Goal: Use online tool/utility: Utilize a website feature to perform a specific function

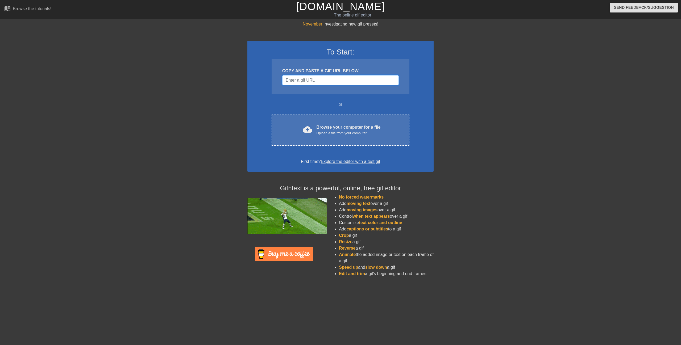
click at [332, 81] on input "Username" at bounding box center [340, 80] width 117 height 10
click at [316, 79] on input "Username" at bounding box center [340, 80] width 117 height 10
click at [335, 84] on input "Username" at bounding box center [340, 80] width 117 height 10
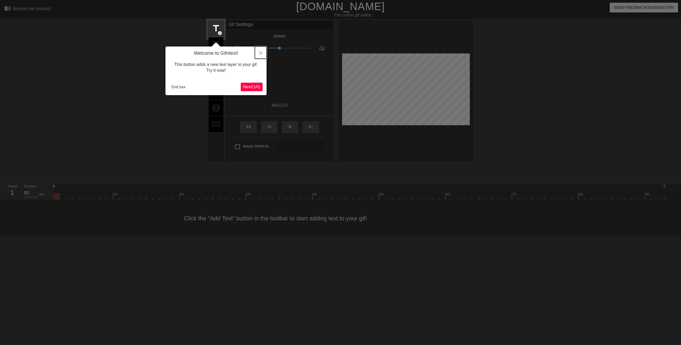
click at [260, 54] on icon "Close" at bounding box center [261, 53] width 4 height 4
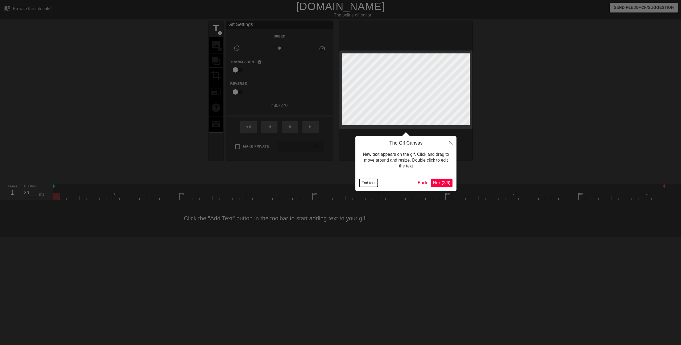
click at [366, 183] on button "End tour" at bounding box center [369, 183] width 18 height 8
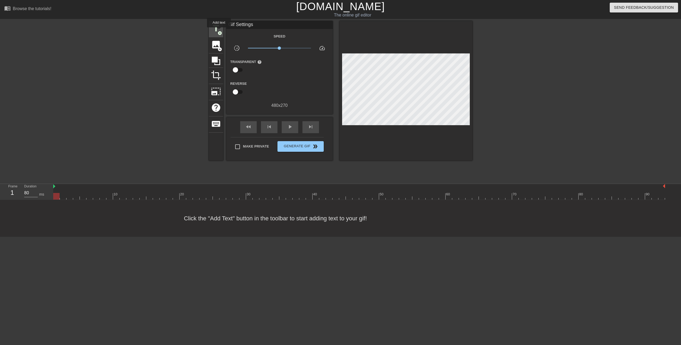
click at [217, 29] on span "title" at bounding box center [216, 28] width 10 height 10
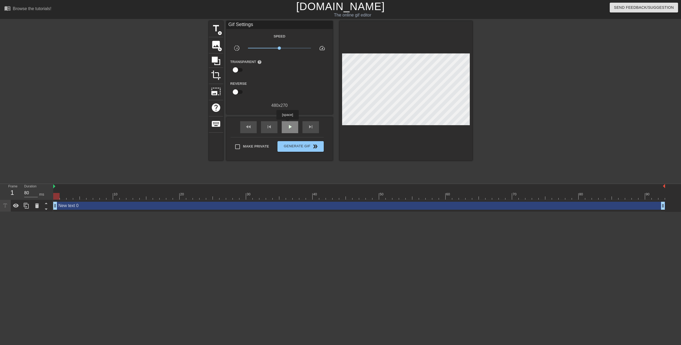
click at [287, 124] on span "play_arrow" at bounding box center [290, 127] width 6 height 6
click at [288, 128] on span "pause" at bounding box center [290, 127] width 6 height 6
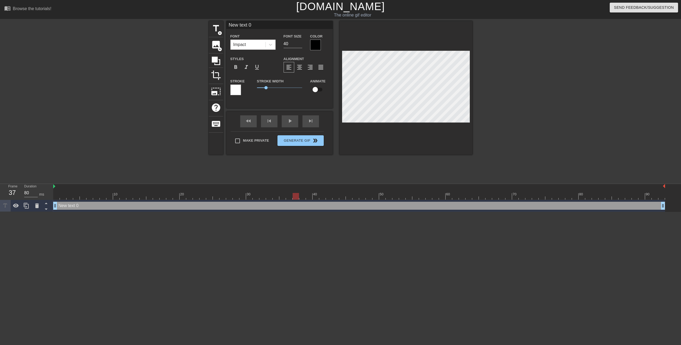
scroll to position [1, 1]
drag, startPoint x: 257, startPoint y: 26, endPoint x: 227, endPoint y: 26, distance: 29.8
click at [227, 26] on input "New text 0" at bounding box center [279, 25] width 106 height 8
type input "New text 0D"
type textarea "New text 0D"
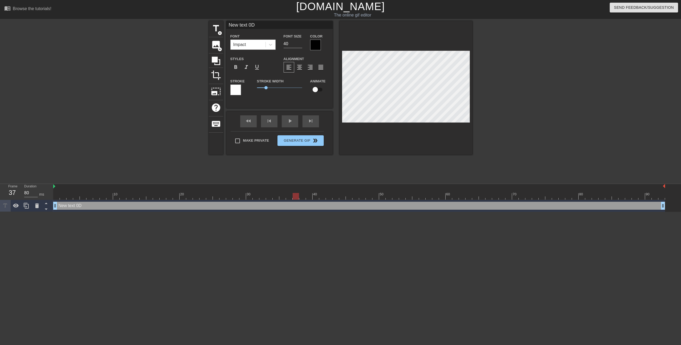
type input "New text 0DO"
type textarea "New text 0DO"
type input "New text 0DOO"
type textarea "New text 0DOO"
type input "New text 0DOOR"
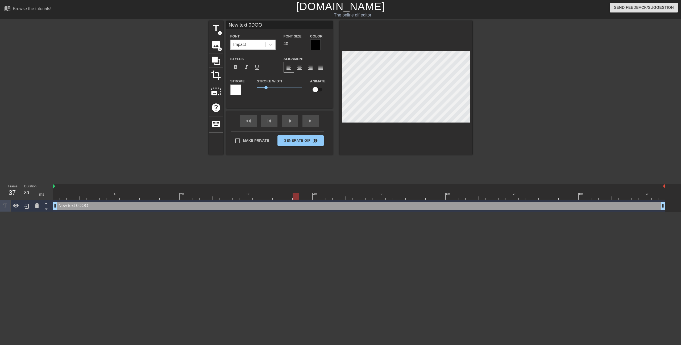
type textarea "New text 0DOOR"
type input "New text 0DOOR?"
type textarea "New text 0DOOR?"
type input "New text 0DOOR"
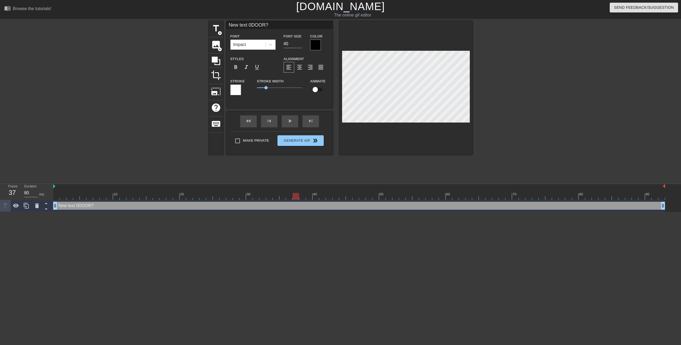
type textarea "New text 0DOOR"
type input "New text 0DOO"
type textarea "New text 0DOO"
type input "New text 0DO"
type textarea "New text 0DO"
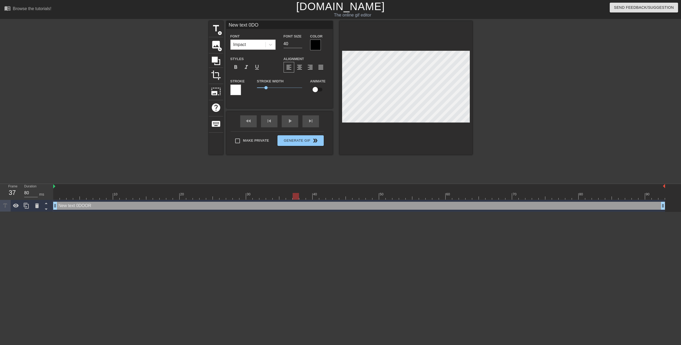
type input "New text 0D"
type textarea "New text 0D"
type input "New text 0"
type textarea "New text 0"
type input "New text"
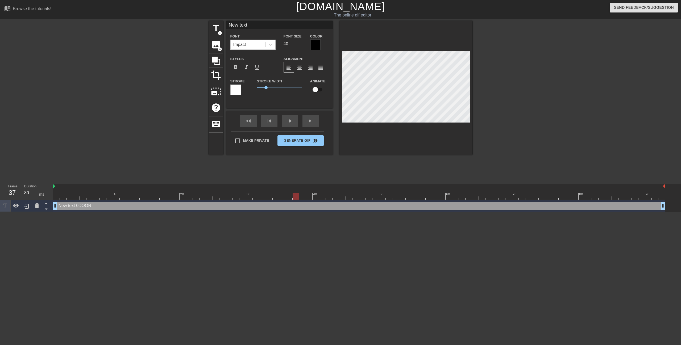
type textarea "New text"
type input "New text"
type textarea "New text"
type input "New tex"
type textarea "New tex"
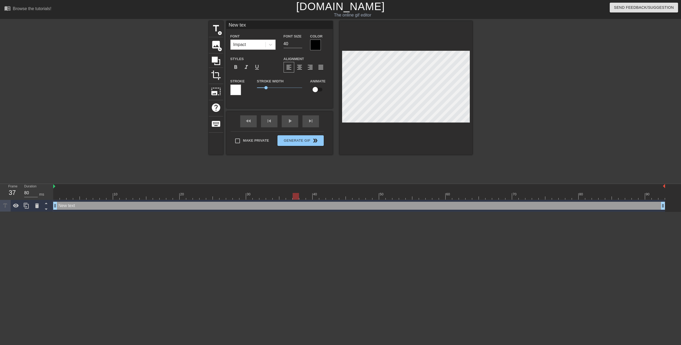
type input "New te"
type textarea "New te"
type input "New t"
type textarea "New t"
type input "New"
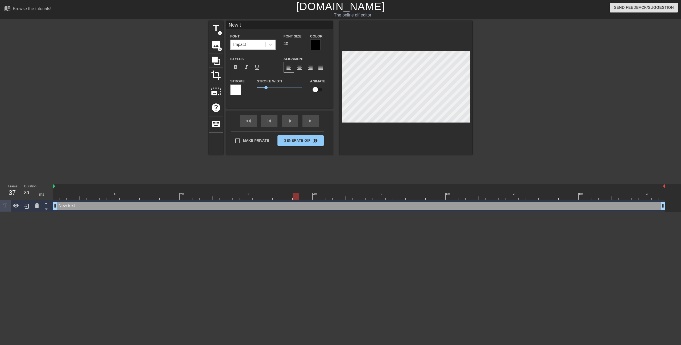
type textarea "New"
type input "New"
type textarea "New"
type input "Ne"
type textarea "Ne"
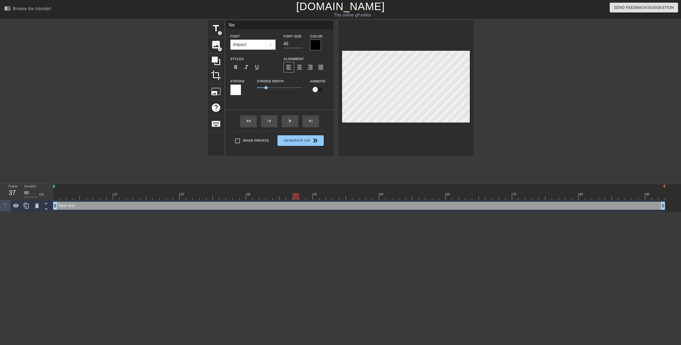
type input "N"
type textarea "N"
type input "D"
type textarea "D"
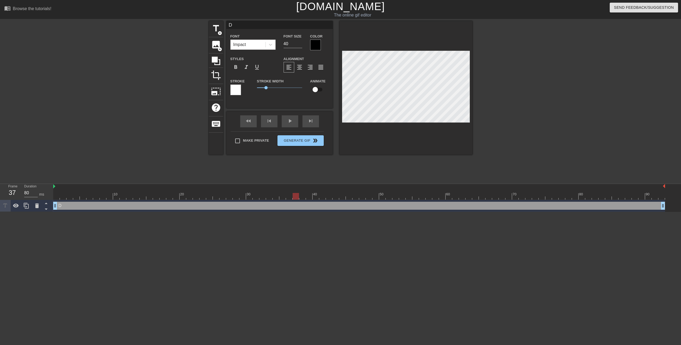
type input "DI"
type textarea "DI"
type input "DID"
type textarea "DID"
type input "DID"
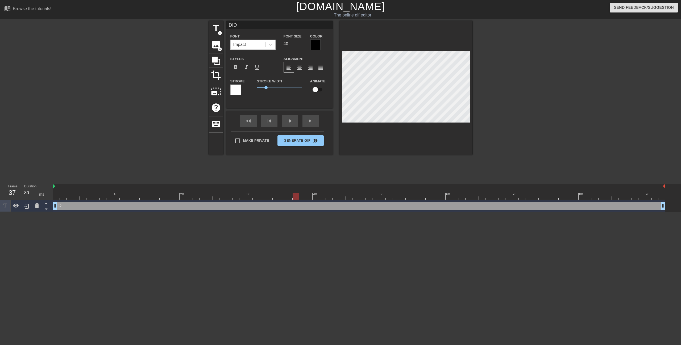
type textarea "DID"
type input "DID I"
type textarea "DID I"
type input "DID I"
type textarea "DID I"
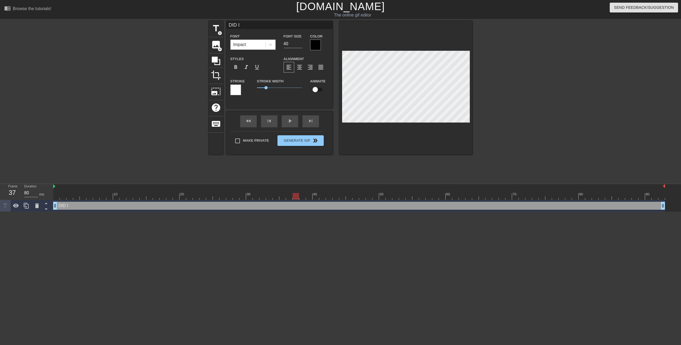
type input "DID I L"
type textarea "DID I L"
type input "DID I LO"
type textarea "DID I LO"
type input "DID I LOC"
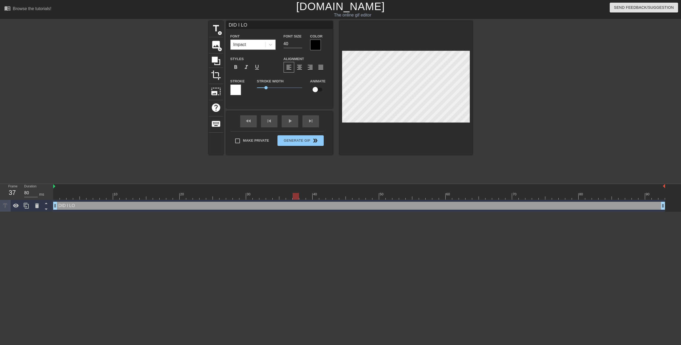
type textarea "DID I LOC"
type input "DID I LOCK"
type textarea "DID I LOCK"
type input "DID I LOCK"
type textarea "DID I LOCK"
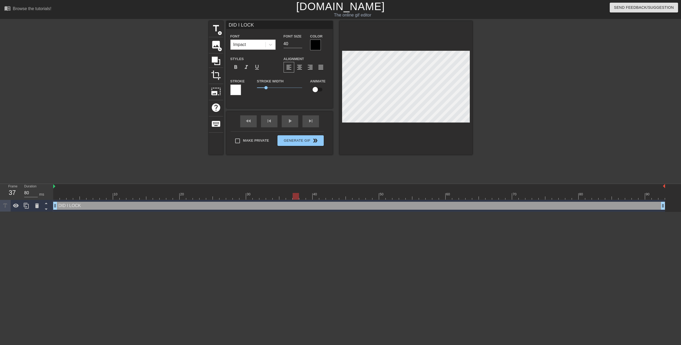
type input "DID I LOCK T"
type textarea "DID I LOCK T"
type input "DID I LOCK TH"
type textarea "DID I LOCK TH"
type input "DID I LOCK THE"
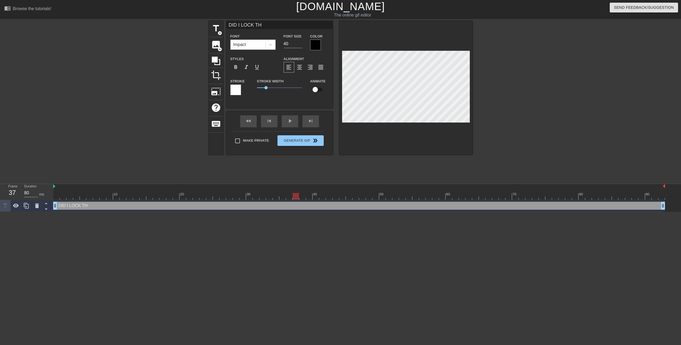
type textarea "DID I LOCK THE"
type input "DID I LOCK THE"
type textarea "DID I LOCK THE"
type input "DID I LOCK THE D"
type textarea "DID I LOCK THE D"
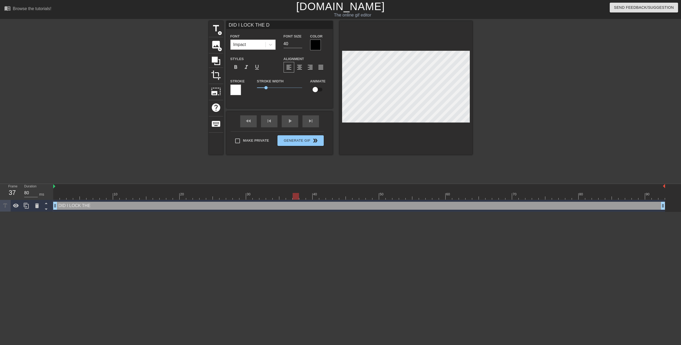
type input "DID I LOCK THE DO"
type textarea "DID I LOCK THE DO"
type input "DID I LOCK THE DOO"
type textarea "DID I LOCK THE DOO"
type input "DID I LOCK THE DOOR"
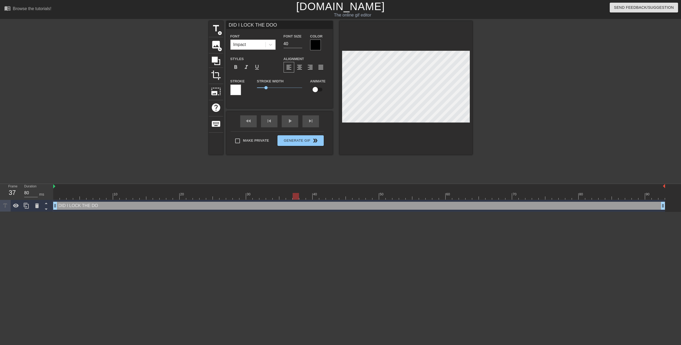
type textarea "DID I LOCK THE DOOR"
type input "DID I LOCK THE DOOR?"
type textarea "DID I LOCK THE DOOR?"
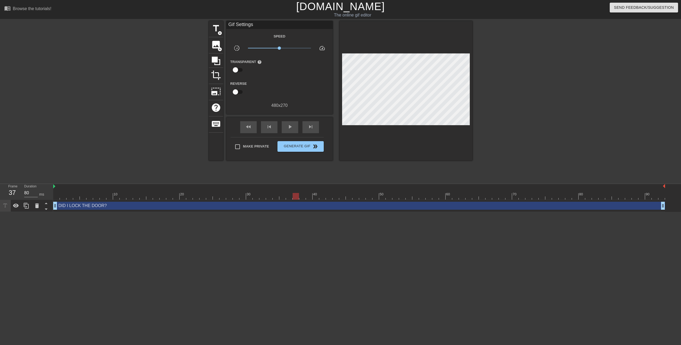
click at [521, 126] on div at bounding box center [519, 101] width 80 height 160
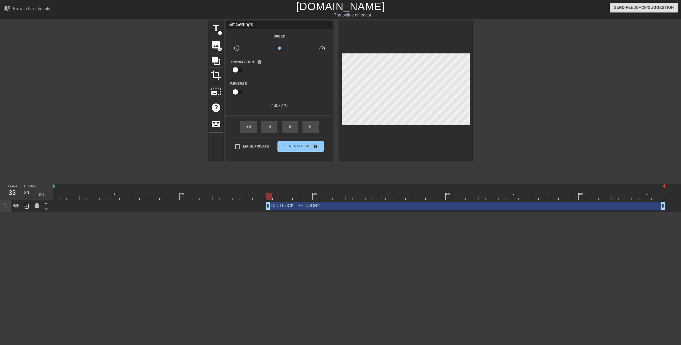
drag, startPoint x: 56, startPoint y: 208, endPoint x: 268, endPoint y: 208, distance: 212.4
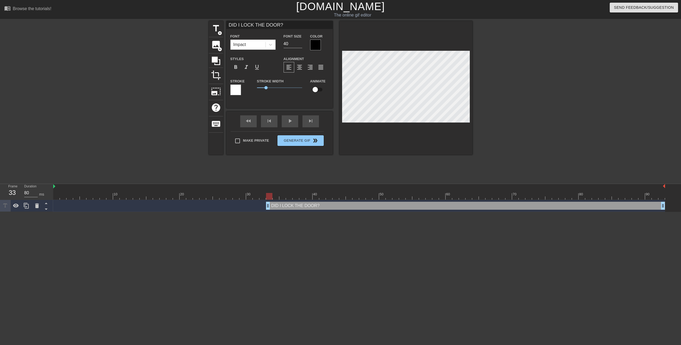
click at [318, 45] on div at bounding box center [315, 45] width 11 height 11
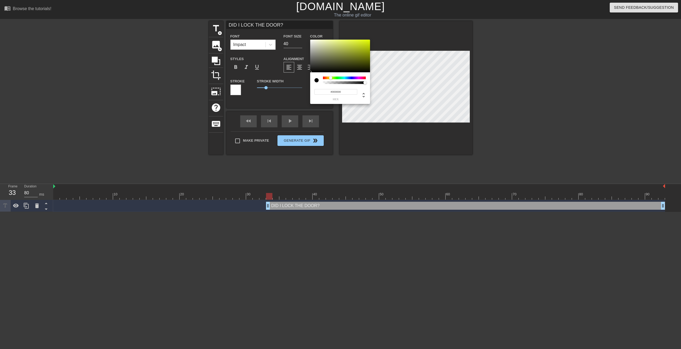
click at [331, 79] on div at bounding box center [344, 78] width 43 height 3
type input "#DCF409"
drag, startPoint x: 359, startPoint y: 44, endPoint x: 368, endPoint y: 41, distance: 9.4
click at [368, 41] on div at bounding box center [340, 56] width 60 height 33
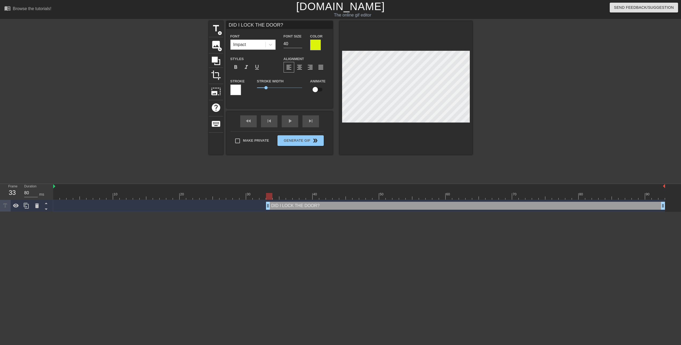
click at [517, 103] on div at bounding box center [519, 101] width 80 height 160
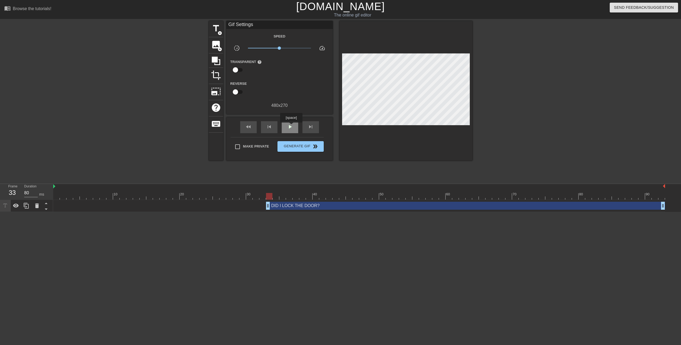
click at [291, 126] on span "play_arrow" at bounding box center [290, 127] width 6 height 6
click at [291, 128] on span "pause" at bounding box center [290, 127] width 6 height 6
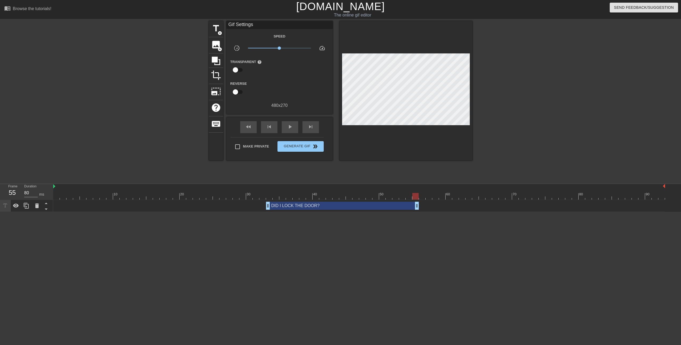
drag, startPoint x: 663, startPoint y: 203, endPoint x: 419, endPoint y: 202, distance: 244.6
click at [419, 202] on div "DID I LOCK THE DOOR? drag_handle drag_handle" at bounding box center [359, 206] width 612 height 12
click at [305, 206] on div "DID I LOCK THE DOOR? drag_handle drag_handle" at bounding box center [342, 206] width 153 height 8
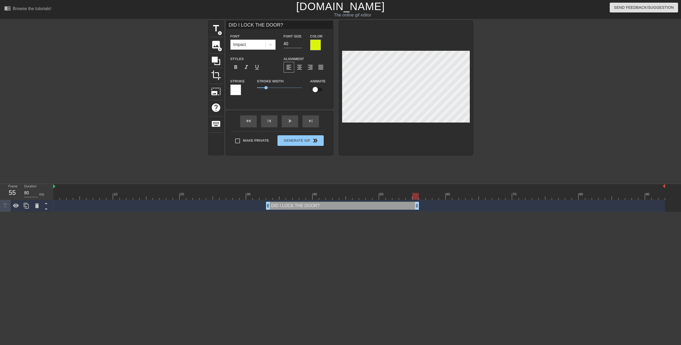
click at [289, 23] on input "DID I LOCK THE DOOR?" at bounding box center [279, 25] width 106 height 8
type input "'DID I LOCK THE DOOR?'"
click at [562, 104] on div "title add_circle image add_circle crop photo_size_select_large help keyboard 'D…" at bounding box center [340, 101] width 681 height 160
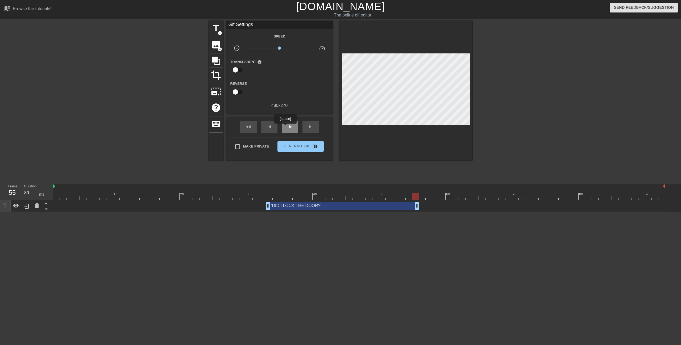
click at [288, 127] on span "play_arrow" at bounding box center [290, 127] width 6 height 6
click at [288, 127] on span "pause" at bounding box center [290, 127] width 6 height 6
click at [271, 197] on div at bounding box center [359, 196] width 612 height 7
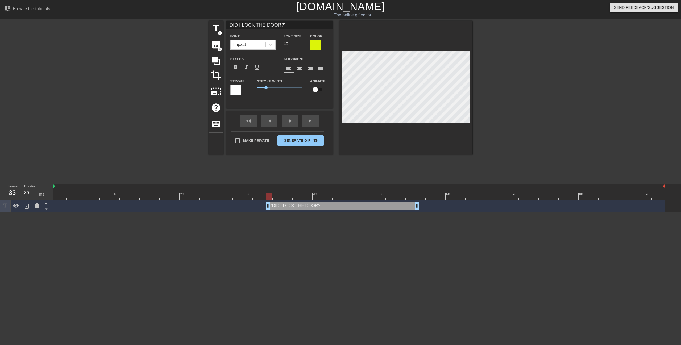
drag, startPoint x: 230, startPoint y: 24, endPoint x: 278, endPoint y: 24, distance: 47.1
click at [278, 24] on input "'DID I LOCK THE DOOR?'" at bounding box center [279, 25] width 106 height 8
type input "'DO I KNOW I LOCKED UP?'"
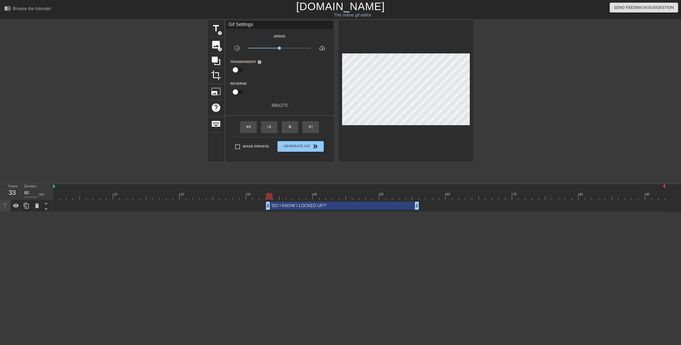
click at [511, 116] on div at bounding box center [519, 101] width 80 height 160
click at [286, 126] on div "play_arrow" at bounding box center [290, 127] width 16 height 12
click at [287, 129] on span "pause" at bounding box center [290, 127] width 6 height 6
click at [215, 47] on span "image" at bounding box center [216, 45] width 10 height 10
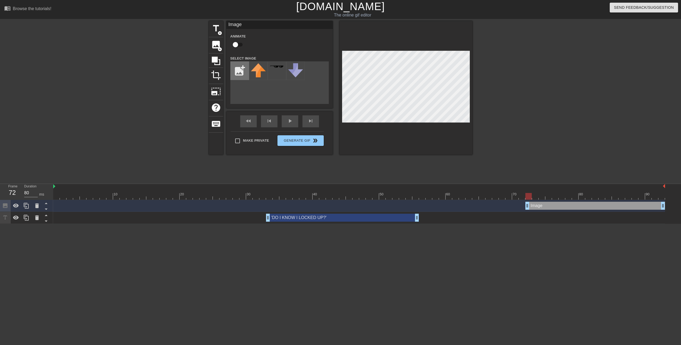
click at [237, 71] on input "file" at bounding box center [240, 71] width 18 height 18
click at [295, 122] on div "play_arrow" at bounding box center [290, 121] width 16 height 12
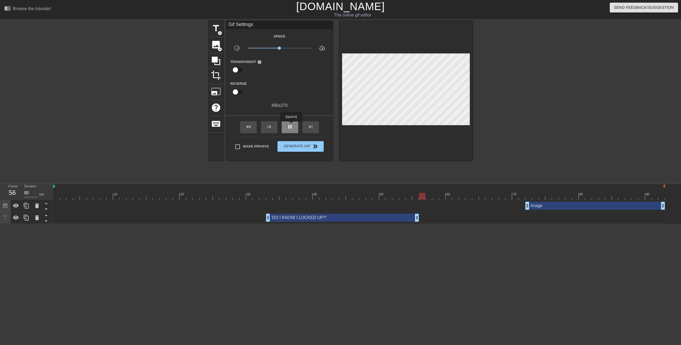
click at [291, 125] on span "pause" at bounding box center [290, 127] width 6 height 6
click at [222, 34] on span "add_circle" at bounding box center [220, 33] width 5 height 5
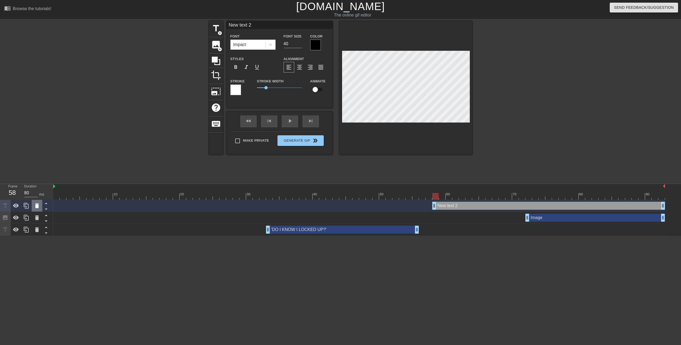
click at [38, 207] on icon at bounding box center [37, 206] width 4 height 5
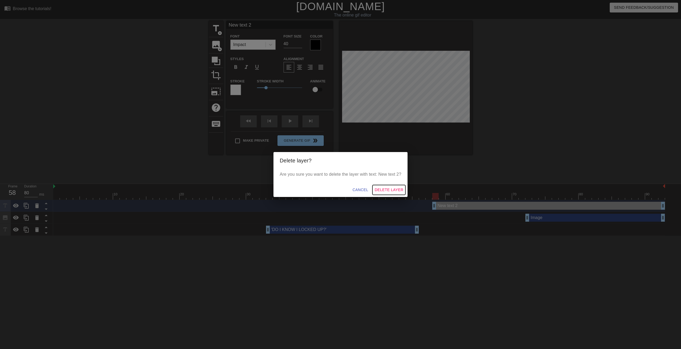
click at [394, 187] on span "Delete Layer" at bounding box center [389, 190] width 29 height 7
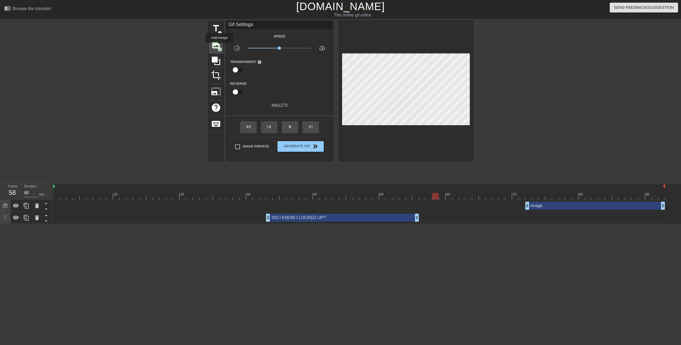
click at [220, 46] on span "image" at bounding box center [216, 45] width 10 height 10
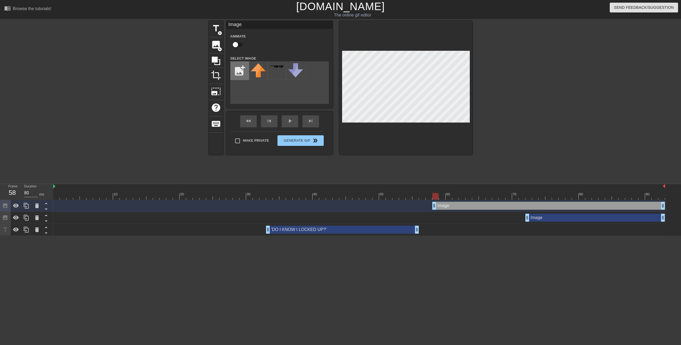
click at [241, 71] on input "file" at bounding box center [240, 71] width 18 height 18
type input "C:\fakepath\blackbar.PNG"
click at [256, 69] on div at bounding box center [258, 70] width 19 height 19
click at [362, 196] on div at bounding box center [359, 196] width 612 height 7
click at [259, 67] on img at bounding box center [258, 66] width 15 height 1
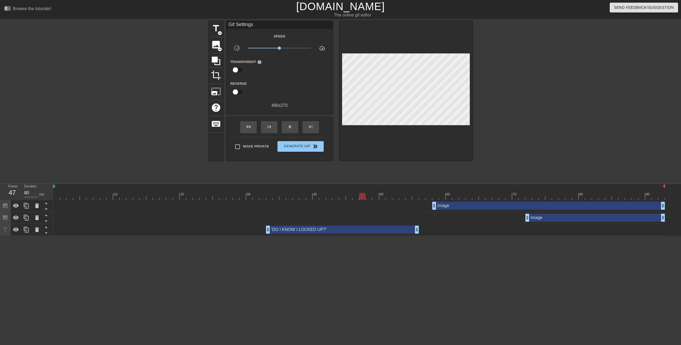
click at [543, 217] on div "Image drag_handle drag_handle" at bounding box center [596, 218] width 140 height 8
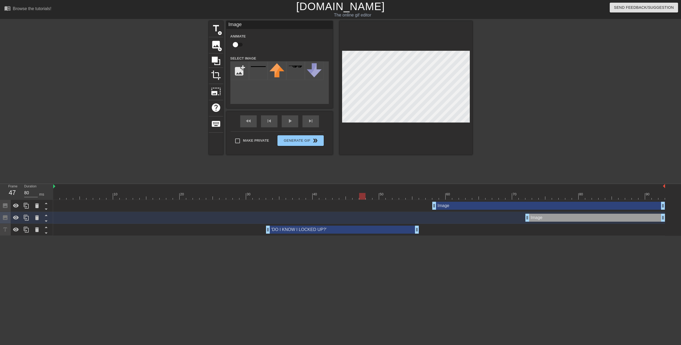
click at [498, 208] on div "Image drag_handle drag_handle" at bounding box center [548, 206] width 233 height 8
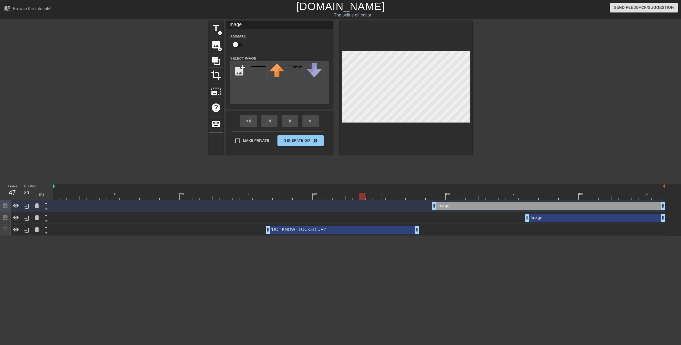
click at [542, 220] on div "Image drag_handle drag_handle" at bounding box center [596, 218] width 140 height 8
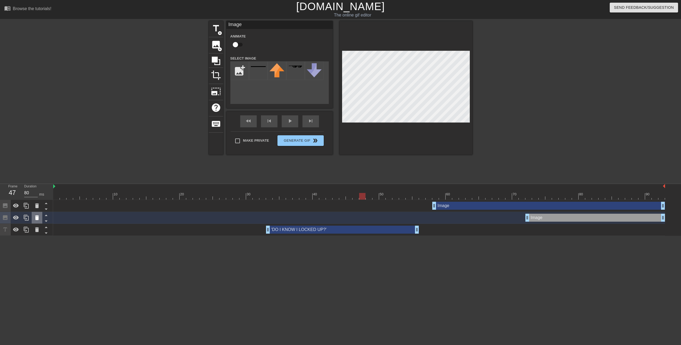
click at [39, 219] on icon at bounding box center [37, 218] width 6 height 6
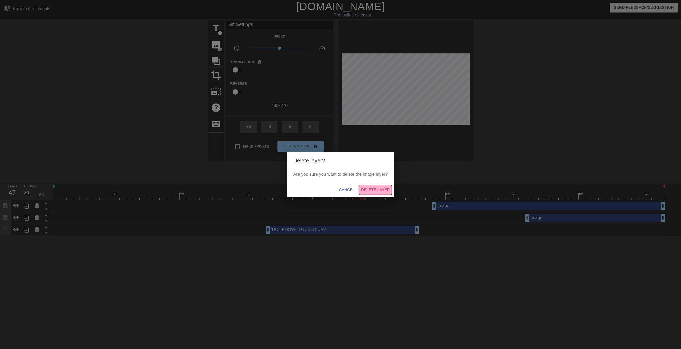
click at [381, 191] on span "Delete Layer" at bounding box center [375, 190] width 29 height 7
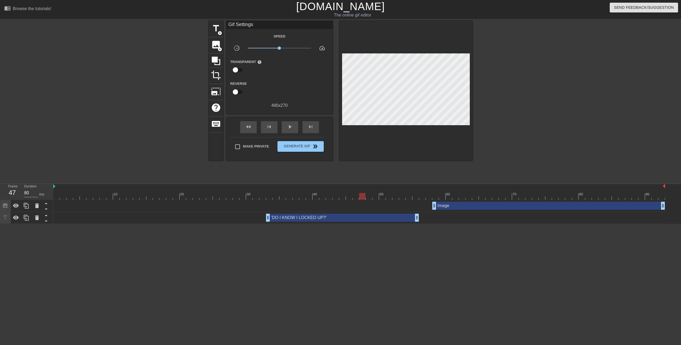
click at [463, 204] on div "Image drag_handle drag_handle" at bounding box center [548, 206] width 233 height 8
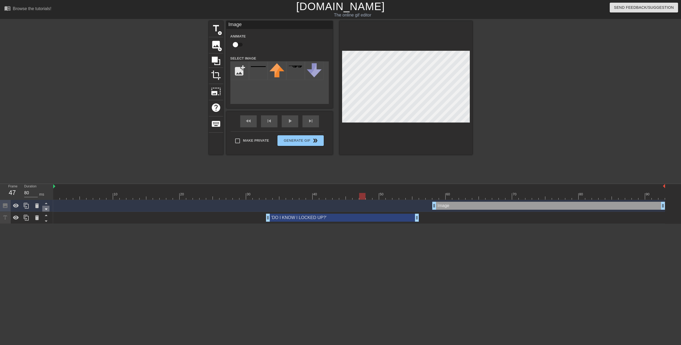
click at [47, 211] on icon at bounding box center [46, 209] width 7 height 7
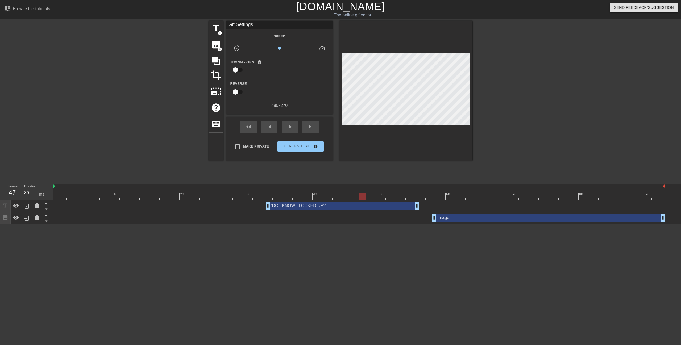
click at [449, 219] on div "Image drag_handle drag_handle" at bounding box center [548, 218] width 233 height 8
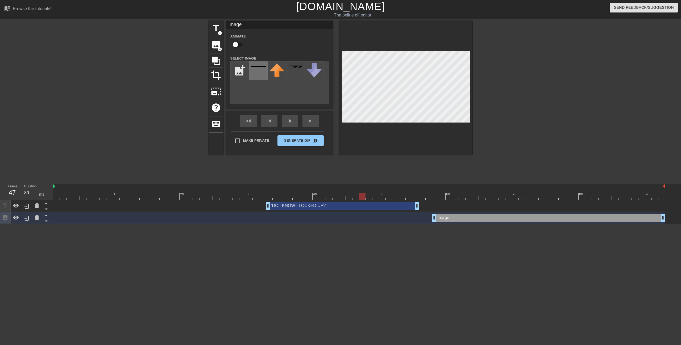
click at [263, 67] on img at bounding box center [258, 66] width 15 height 1
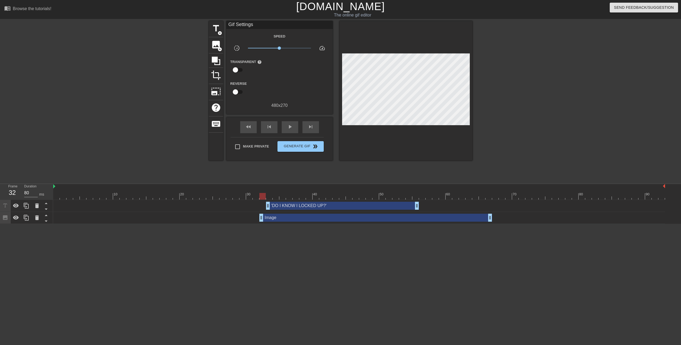
drag, startPoint x: 461, startPoint y: 217, endPoint x: 291, endPoint y: 215, distance: 170.1
click at [291, 215] on div "Image drag_handle drag_handle" at bounding box center [375, 218] width 233 height 8
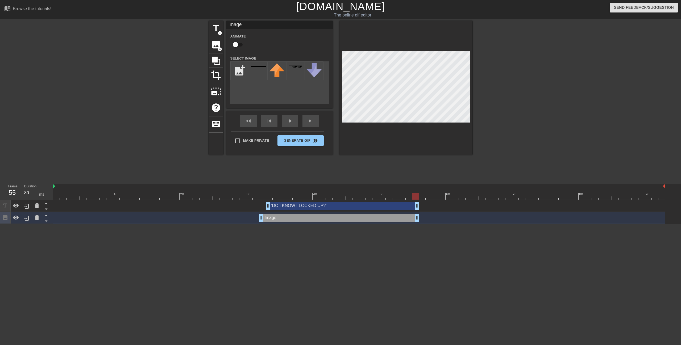
drag, startPoint x: 490, startPoint y: 216, endPoint x: 417, endPoint y: 217, distance: 72.9
click at [263, 195] on div at bounding box center [359, 196] width 612 height 7
click at [462, 125] on div at bounding box center [406, 88] width 133 height 134
click at [523, 91] on div at bounding box center [519, 101] width 80 height 160
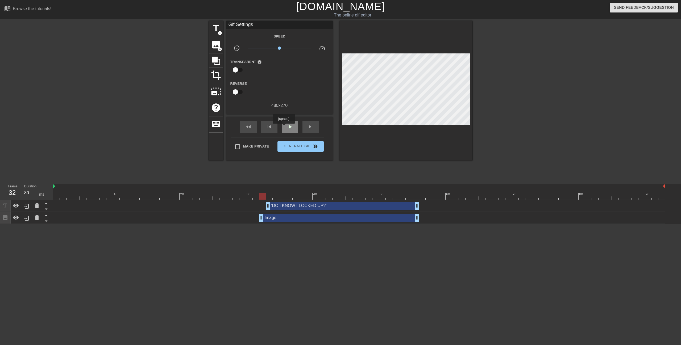
click at [284, 127] on div "play_arrow" at bounding box center [290, 127] width 16 height 12
click at [290, 128] on span "pause" at bounding box center [290, 127] width 6 height 6
click at [217, 47] on span "image" at bounding box center [216, 45] width 10 height 10
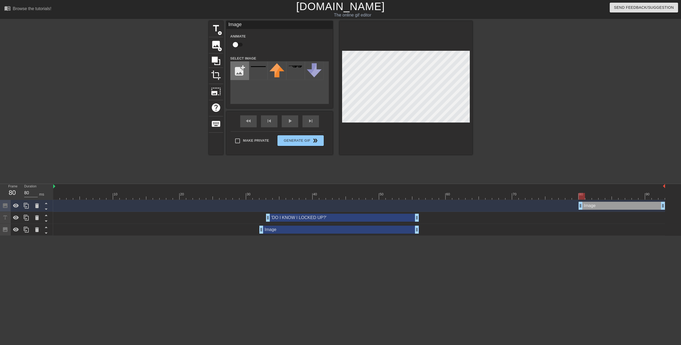
click at [237, 69] on input "file" at bounding box center [240, 71] width 18 height 18
type input "C:\fakepath\clay2.png"
click at [260, 79] on img at bounding box center [258, 74] width 15 height 22
click at [258, 195] on div at bounding box center [359, 196] width 612 height 7
click at [266, 196] on div at bounding box center [359, 196] width 612 height 7
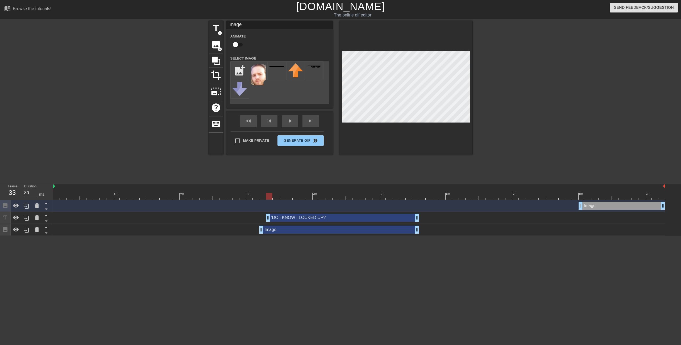
click at [92, 197] on div at bounding box center [359, 196] width 612 height 7
click at [69, 197] on div at bounding box center [359, 196] width 612 height 7
click at [59, 196] on div at bounding box center [359, 196] width 612 height 7
click at [263, 75] on img at bounding box center [258, 74] width 15 height 22
drag, startPoint x: 601, startPoint y: 205, endPoint x: 72, endPoint y: 203, distance: 529.3
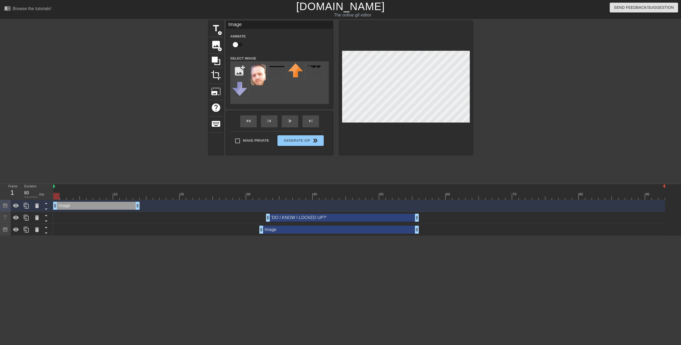
click at [72, 203] on div "Image drag_handle drag_handle" at bounding box center [96, 206] width 86 height 8
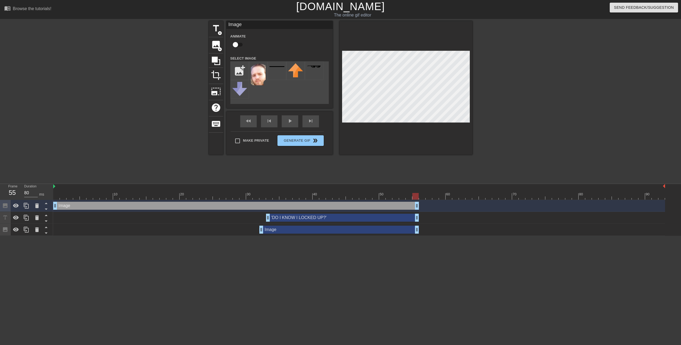
drag, startPoint x: 138, startPoint y: 204, endPoint x: 418, endPoint y: 203, distance: 280.2
click at [48, 210] on icon at bounding box center [46, 209] width 7 height 7
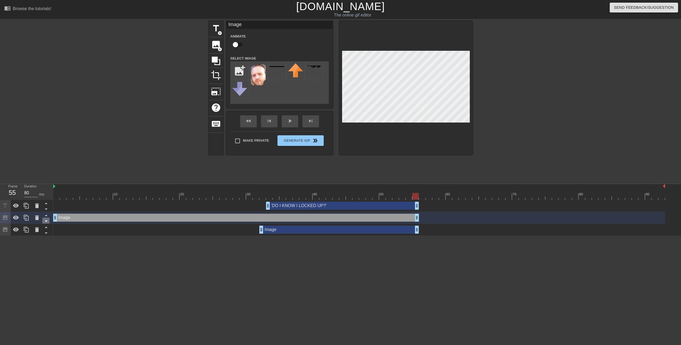
click at [46, 223] on icon at bounding box center [46, 221] width 7 height 7
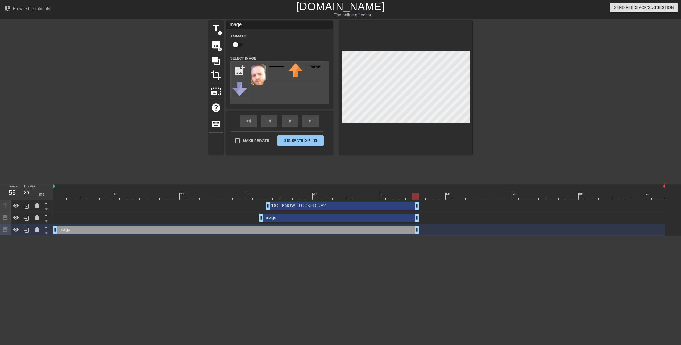
click at [441, 124] on div at bounding box center [406, 88] width 133 height 134
click at [540, 82] on div at bounding box center [519, 101] width 80 height 160
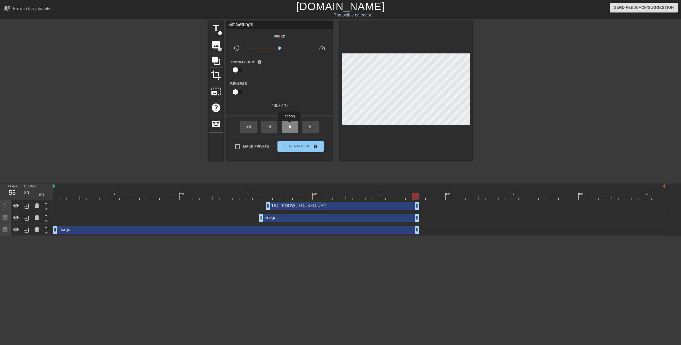
click at [291, 125] on span "play_arrow" at bounding box center [290, 127] width 6 height 6
click at [59, 193] on div at bounding box center [56, 192] width 7 height 7
click at [285, 127] on div "play_arrow" at bounding box center [290, 127] width 16 height 12
click at [289, 125] on span "pause" at bounding box center [290, 127] width 6 height 6
click at [132, 233] on div "Image drag_handle drag_handle" at bounding box center [236, 230] width 366 height 8
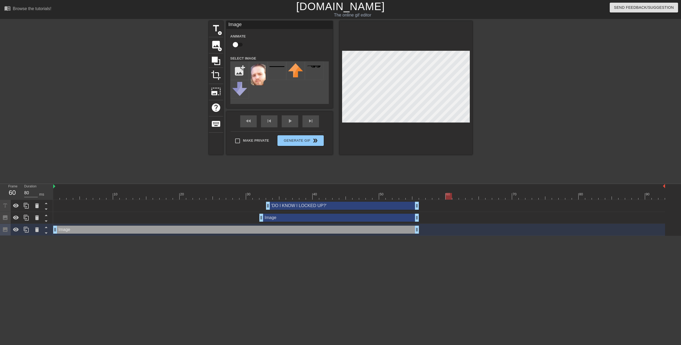
click at [55, 195] on div at bounding box center [359, 196] width 612 height 7
click at [57, 194] on div at bounding box center [56, 196] width 6 height 7
click at [56, 194] on div at bounding box center [56, 196] width 6 height 7
click at [283, 123] on div "play_arrow" at bounding box center [290, 121] width 16 height 12
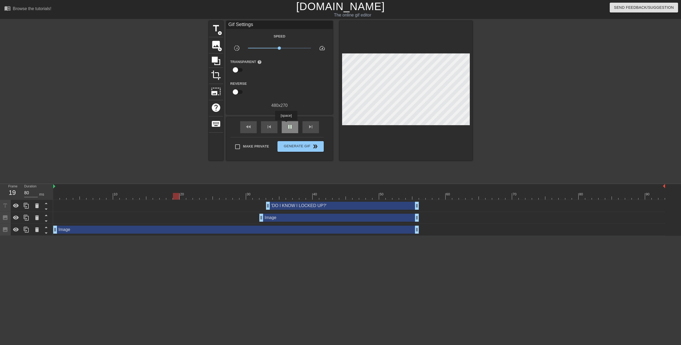
click at [286, 124] on div "pause" at bounding box center [290, 127] width 16 height 12
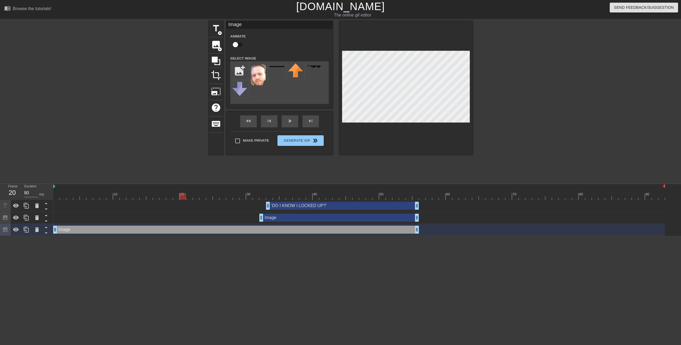
click at [506, 85] on div at bounding box center [519, 101] width 80 height 160
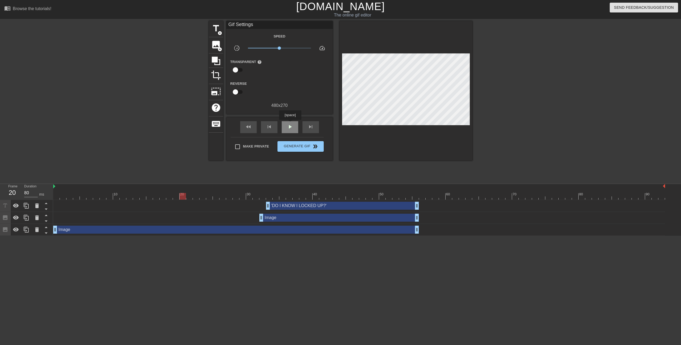
click at [290, 124] on span "play_arrow" at bounding box center [290, 127] width 6 height 6
click at [290, 124] on span "pause" at bounding box center [290, 127] width 6 height 6
click at [264, 193] on div at bounding box center [359, 196] width 612 height 7
click at [270, 197] on div at bounding box center [359, 196] width 612 height 7
click at [286, 207] on div "'DO I KNOW I LOCKED UP?' drag_handle drag_handle" at bounding box center [342, 206] width 153 height 8
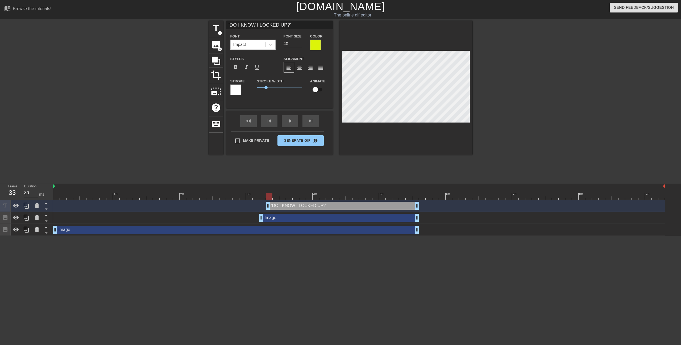
click at [246, 26] on input "'DO I KNOW I LOCKED UP?'" at bounding box center [279, 25] width 106 height 8
type input "'DO I TRUST THAT I LOCKED UP?'"
click at [529, 105] on div at bounding box center [519, 101] width 80 height 160
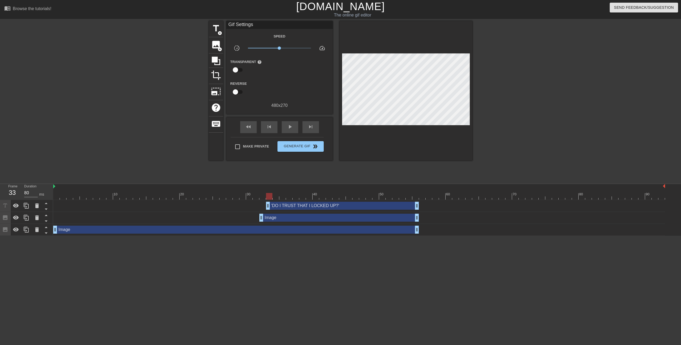
click at [56, 195] on div at bounding box center [359, 196] width 612 height 7
click at [284, 125] on div "play_arrow" at bounding box center [290, 127] width 16 height 12
click at [290, 126] on span "pause" at bounding box center [290, 127] width 6 height 6
click at [301, 147] on span "Generate Gif double_arrow" at bounding box center [301, 146] width 42 height 6
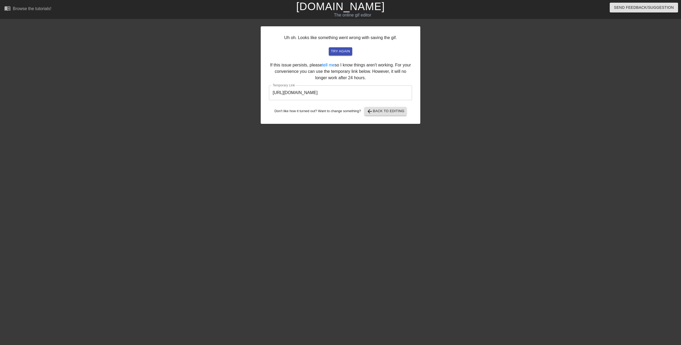
click at [373, 91] on input "[URL][DOMAIN_NAME]" at bounding box center [340, 92] width 143 height 15
click at [192, 136] on div at bounding box center [215, 101] width 80 height 160
